Goal: Information Seeking & Learning: Learn about a topic

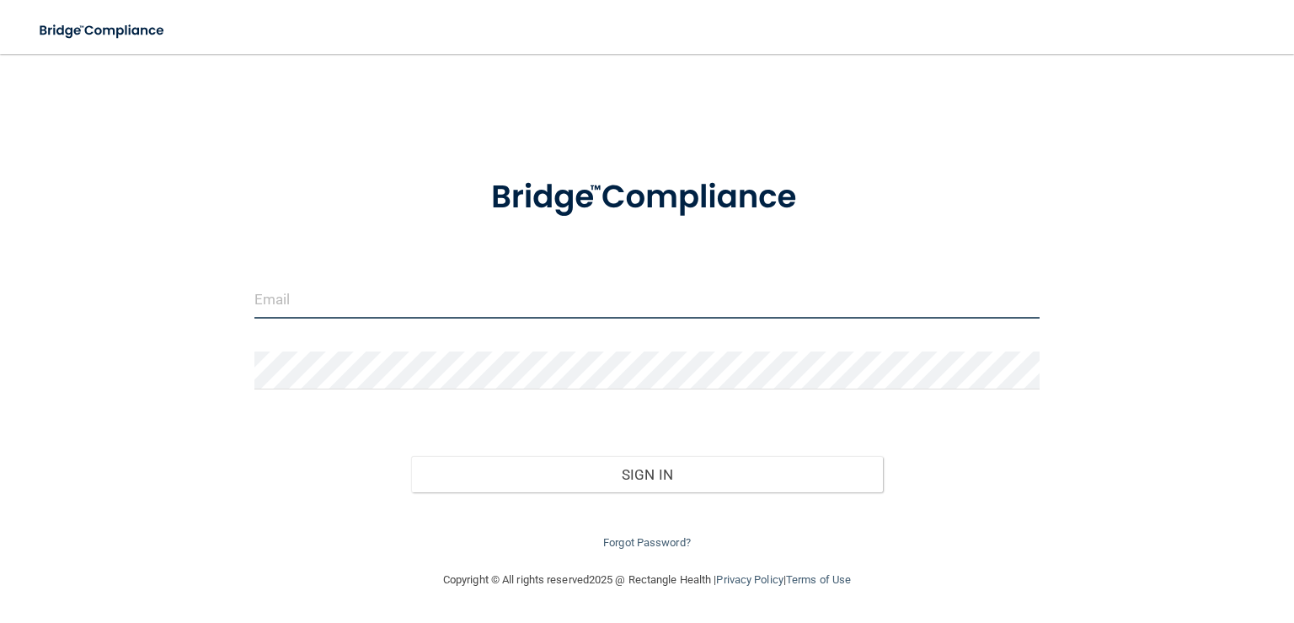
click at [324, 288] on input "email" at bounding box center [646, 300] width 785 height 38
type input "[EMAIL_ADDRESS][DOMAIN_NAME]"
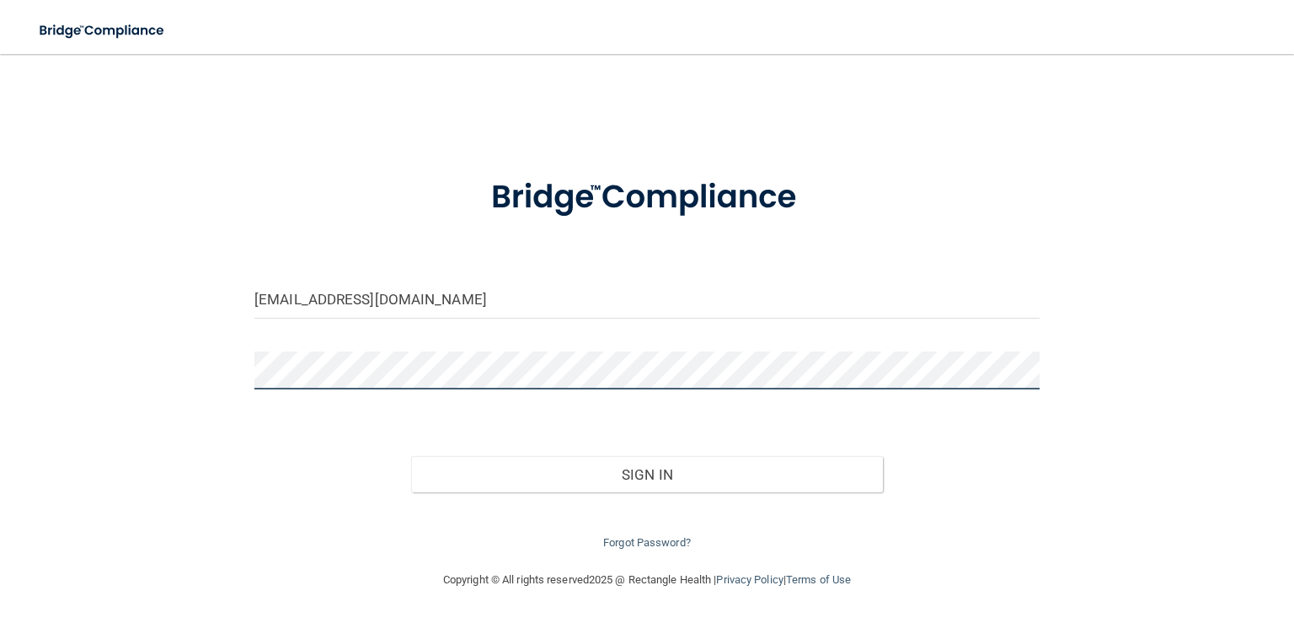
click at [411, 456] on button "Sign In" at bounding box center [646, 474] width 471 height 37
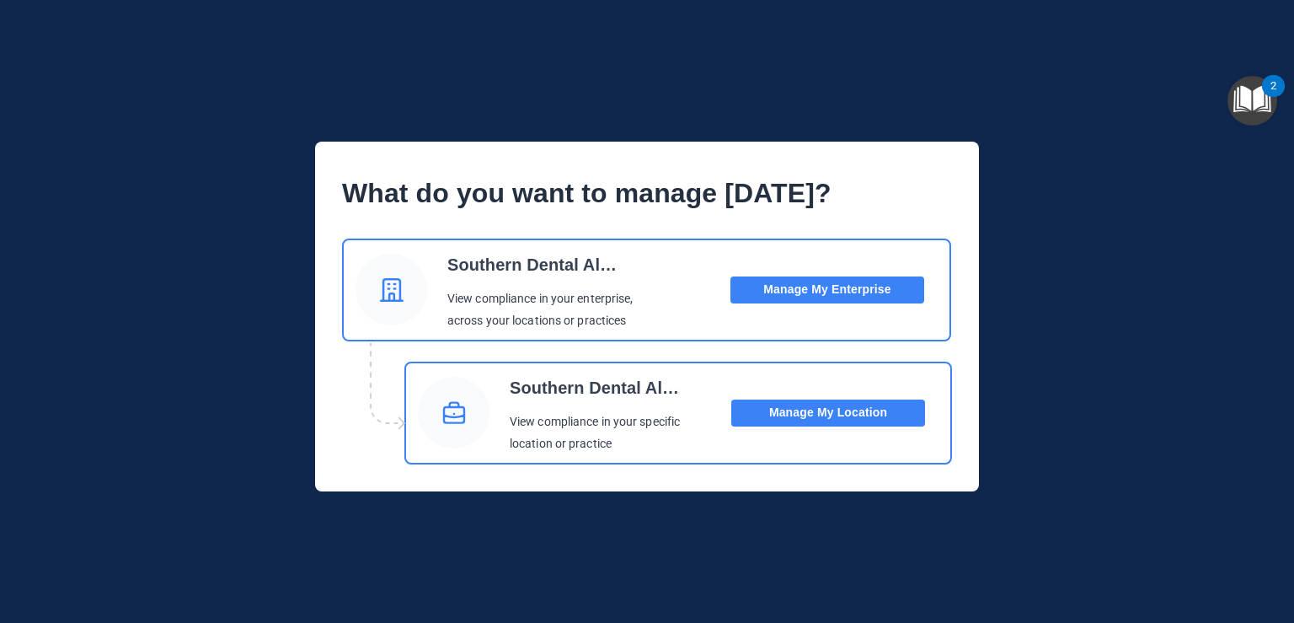
click at [855, 288] on button "Manage My Enterprise" at bounding box center [828, 289] width 194 height 27
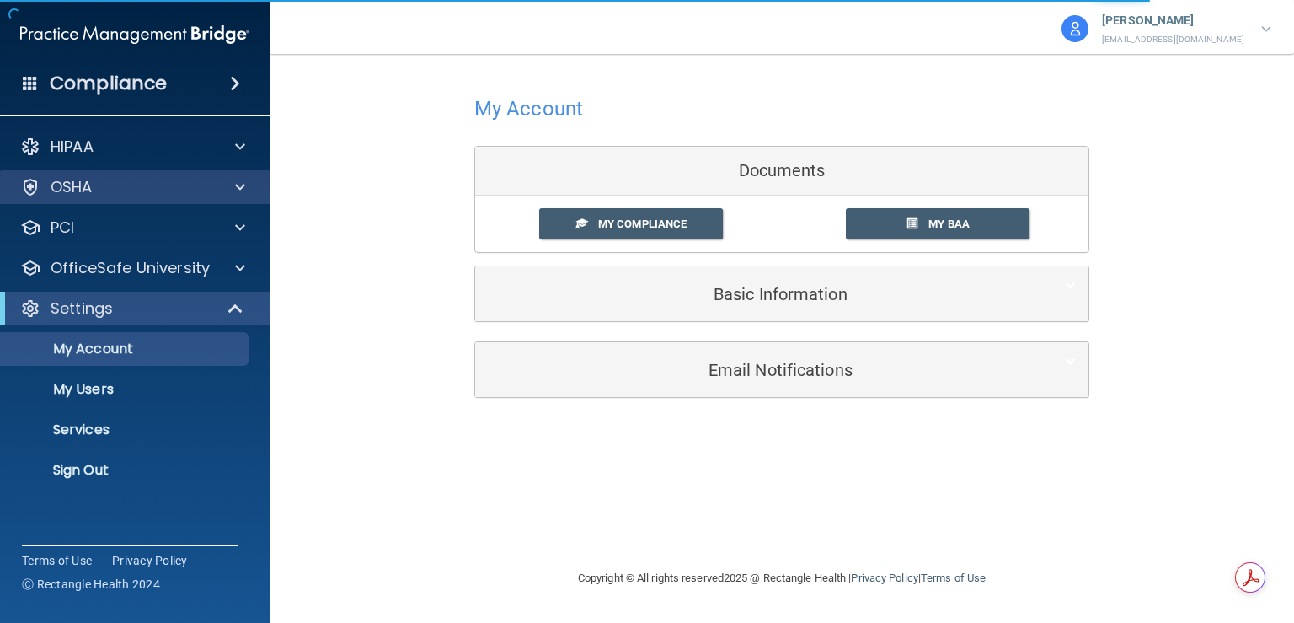
click at [72, 173] on div "OSHA" at bounding box center [135, 187] width 271 height 34
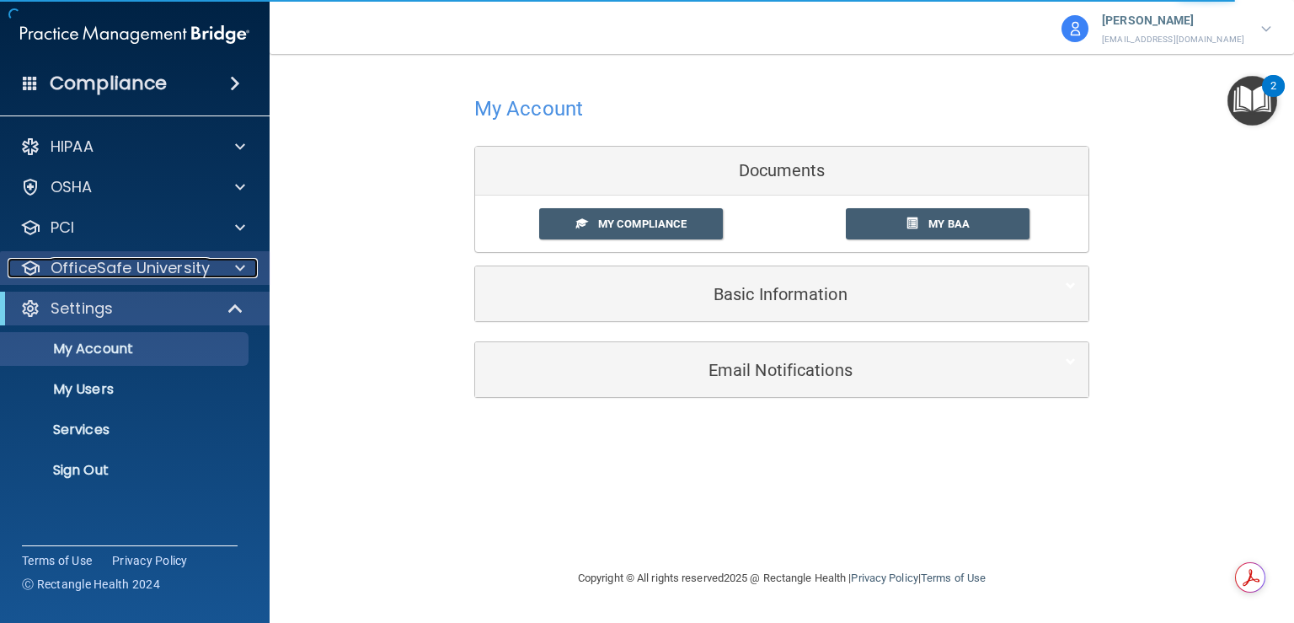
click at [126, 268] on p "OfficeSafe University" at bounding box center [130, 268] width 159 height 20
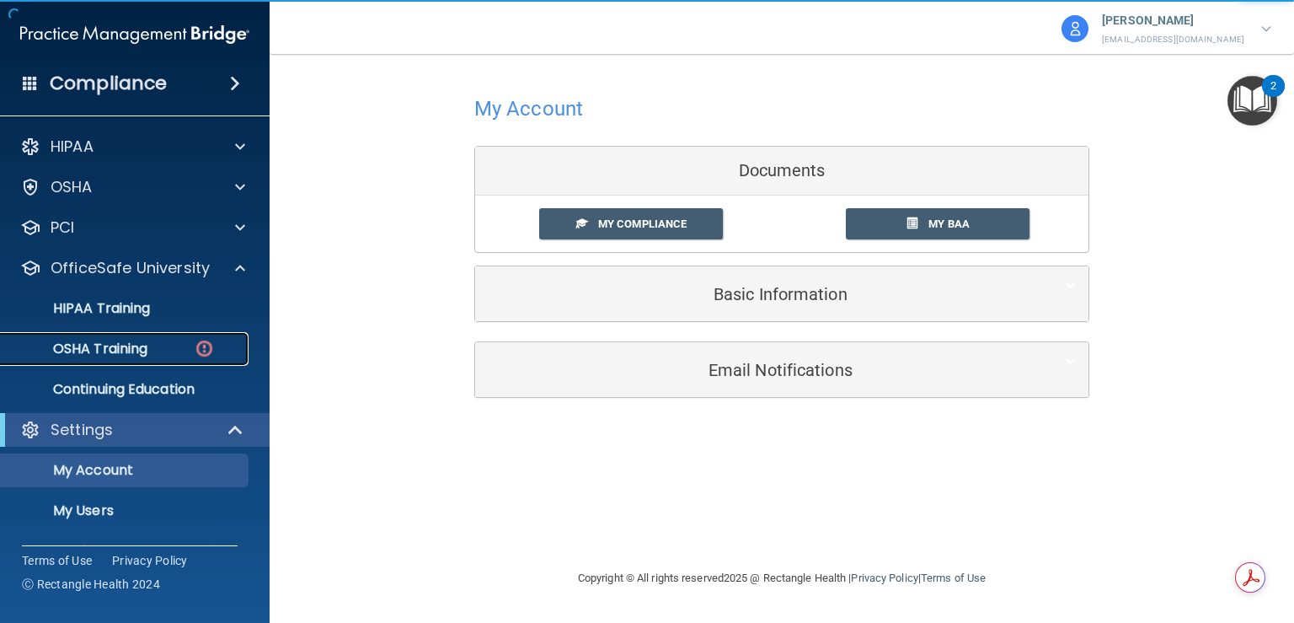
click at [110, 348] on p "OSHA Training" at bounding box center [79, 348] width 137 height 17
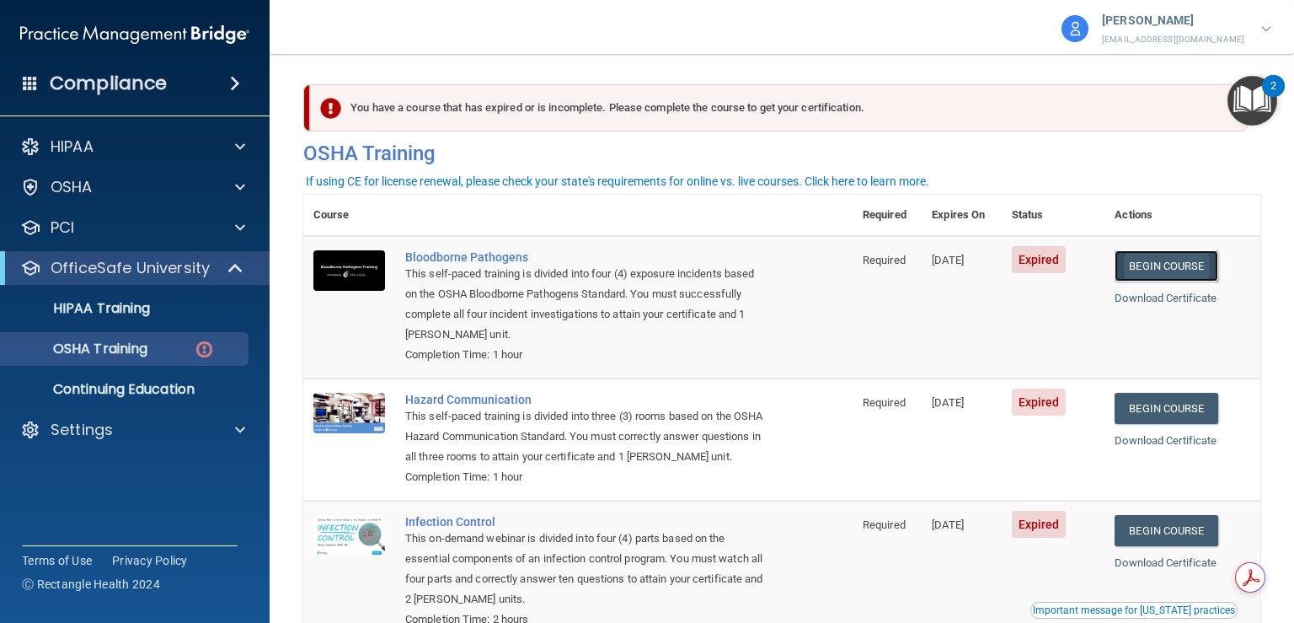
click at [1161, 262] on link "Begin Course" at bounding box center [1166, 265] width 103 height 31
